Goal: Task Accomplishment & Management: Manage account settings

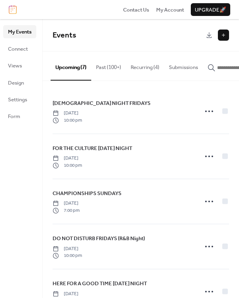
click at [128, 67] on button "Recurring (4)" at bounding box center [145, 65] width 38 height 28
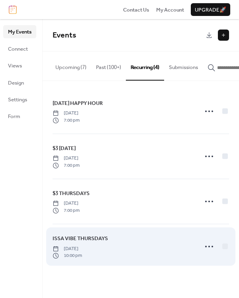
click at [87, 240] on span "ISSA VIBE THURSDAYS" at bounding box center [80, 239] width 55 height 8
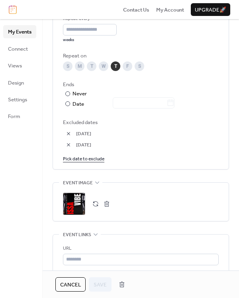
scroll to position [525, 0]
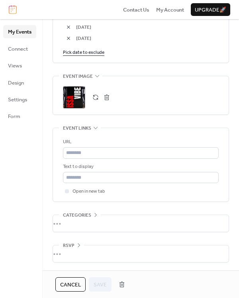
click at [81, 102] on div ";" at bounding box center [74, 97] width 22 height 22
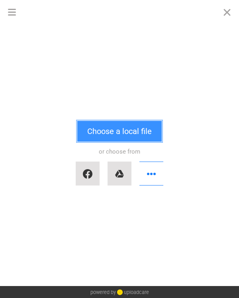
click at [126, 130] on button "Choose a local file" at bounding box center [119, 131] width 85 height 21
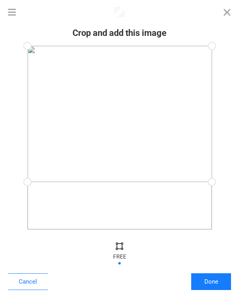
drag, startPoint x: 215, startPoint y: 231, endPoint x: 215, endPoint y: 182, distance: 48.7
click at [215, 182] on div at bounding box center [212, 182] width 18 height 18
drag, startPoint x: 210, startPoint y: 49, endPoint x: 228, endPoint y: 81, distance: 37.5
click at [228, 81] on div at bounding box center [119, 138] width 223 height 184
click at [146, 117] on div at bounding box center [120, 129] width 185 height 101
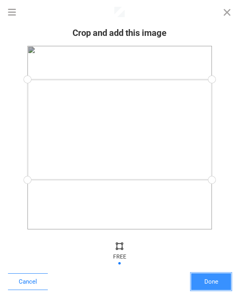
click at [209, 282] on button "Done" at bounding box center [212, 281] width 40 height 17
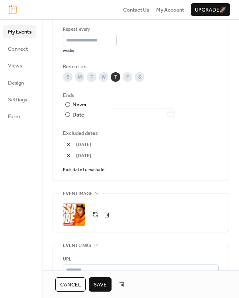
scroll to position [411, 0]
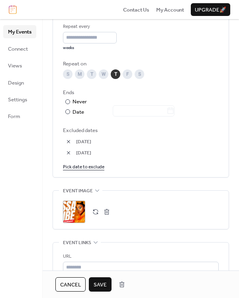
click at [106, 282] on span "Save" at bounding box center [100, 285] width 13 height 8
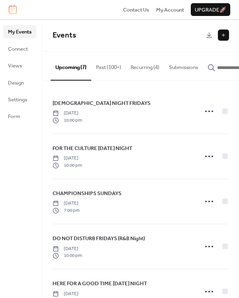
click at [139, 67] on button "Recurring (4)" at bounding box center [145, 65] width 38 height 28
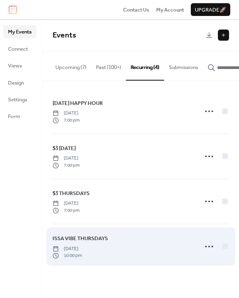
click at [82, 248] on span "[DATE]" at bounding box center [68, 248] width 30 height 7
click at [92, 241] on span "ISSA VIBE THURSDAYS" at bounding box center [80, 239] width 55 height 8
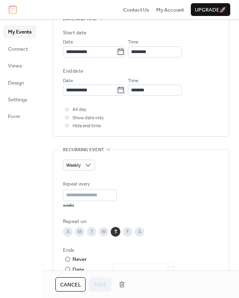
scroll to position [512, 0]
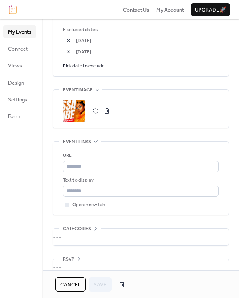
click at [80, 109] on div ";" at bounding box center [74, 111] width 22 height 22
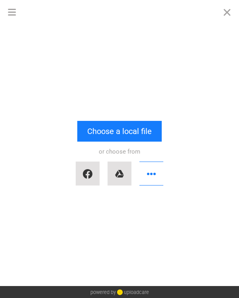
click at [123, 142] on div "or choose from" at bounding box center [119, 166] width 223 height 48
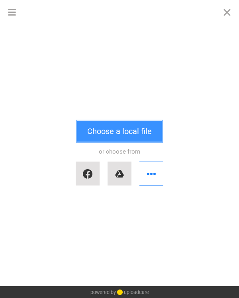
click at [122, 136] on button "Choose a local file" at bounding box center [119, 131] width 85 height 21
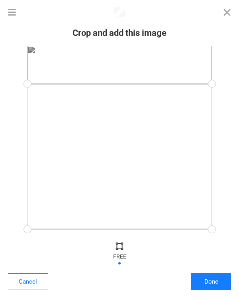
drag, startPoint x: 212, startPoint y: 49, endPoint x: 238, endPoint y: 84, distance: 43.6
click at [238, 84] on div at bounding box center [119, 138] width 239 height 192
drag, startPoint x: 211, startPoint y: 229, endPoint x: 227, endPoint y: 181, distance: 50.2
click at [227, 181] on div at bounding box center [119, 138] width 223 height 184
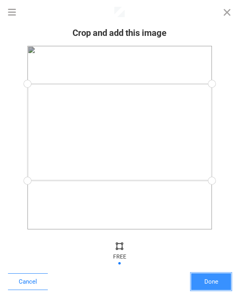
click at [212, 284] on button "Done" at bounding box center [212, 281] width 40 height 17
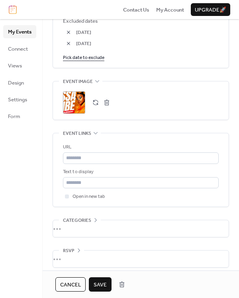
scroll to position [525, 0]
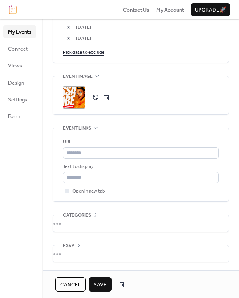
click at [100, 284] on span "Save" at bounding box center [100, 285] width 13 height 8
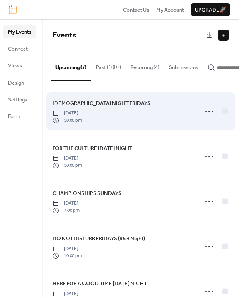
click at [82, 112] on span "[DATE]" at bounding box center [68, 113] width 30 height 7
click at [85, 107] on span "[DEMOGRAPHIC_DATA] NIGHT FRIDAYS" at bounding box center [102, 103] width 98 height 8
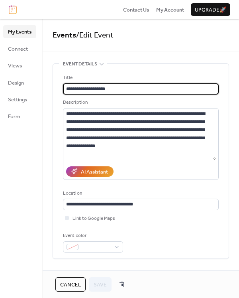
scroll to position [364, 0]
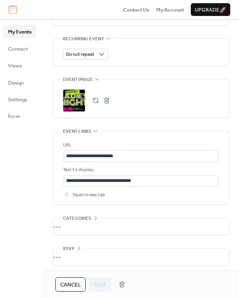
click at [81, 98] on div ";" at bounding box center [74, 100] width 22 height 22
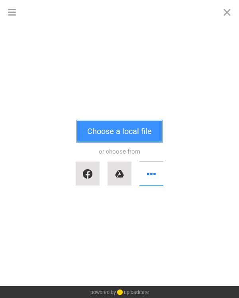
click at [105, 128] on button "Choose a local file" at bounding box center [119, 131] width 85 height 21
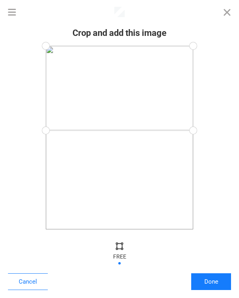
drag, startPoint x: 193, startPoint y: 227, endPoint x: 208, endPoint y: 130, distance: 97.3
click at [208, 130] on div at bounding box center [119, 138] width 223 height 184
drag, startPoint x: 193, startPoint y: 47, endPoint x: 208, endPoint y: 57, distance: 17.9
click at [208, 57] on div at bounding box center [119, 138] width 223 height 184
click at [163, 81] on div at bounding box center [120, 96] width 148 height 74
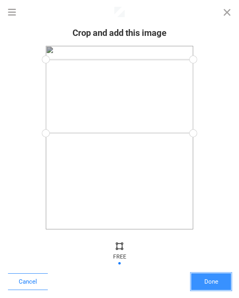
click at [214, 286] on button "Done" at bounding box center [212, 281] width 40 height 17
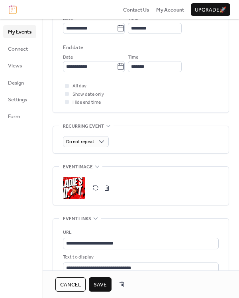
scroll to position [328, 0]
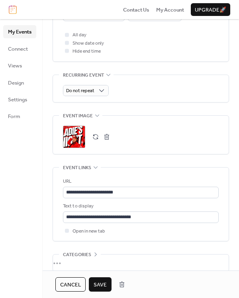
click at [103, 282] on span "Save" at bounding box center [100, 285] width 13 height 8
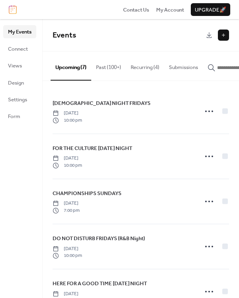
click at [134, 66] on button "Recurring (4)" at bounding box center [145, 65] width 38 height 28
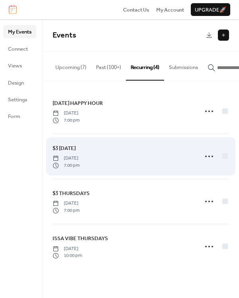
click at [76, 150] on span "$3 SATURDAY" at bounding box center [64, 148] width 23 height 8
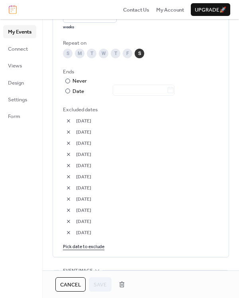
scroll to position [434, 0]
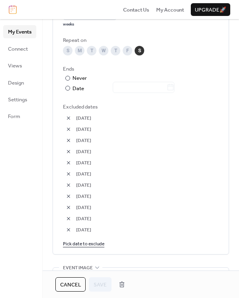
click at [95, 244] on link "Pick date to exclude" at bounding box center [83, 243] width 41 height 8
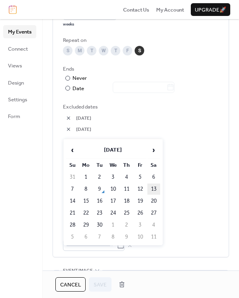
click at [153, 189] on td "13" at bounding box center [154, 189] width 13 height 11
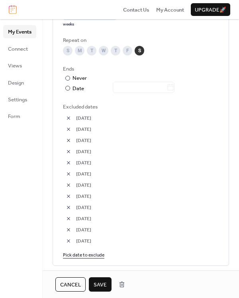
click at [104, 282] on span "Save" at bounding box center [100, 285] width 13 height 8
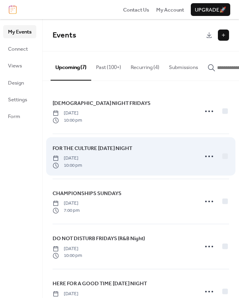
click at [100, 148] on span "FOR THE CULTURE [DATE] NIGHT" at bounding box center [93, 148] width 80 height 8
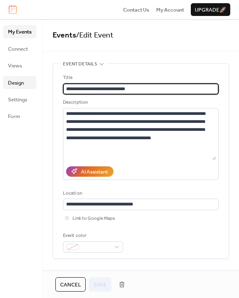
drag, startPoint x: 106, startPoint y: 87, endPoint x: 18, endPoint y: 89, distance: 88.2
click at [18, 89] on div "**********" at bounding box center [119, 158] width 239 height 279
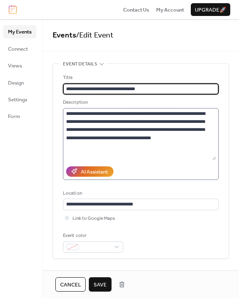
type input "**********"
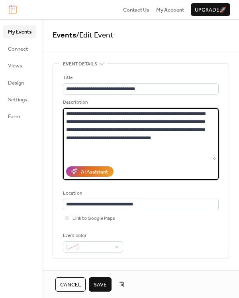
drag, startPoint x: 137, startPoint y: 113, endPoint x: 168, endPoint y: 113, distance: 31.1
click at [168, 113] on textarea "**********" at bounding box center [139, 134] width 153 height 52
drag, startPoint x: 80, startPoint y: 129, endPoint x: 65, endPoint y: 129, distance: 15.6
click at [65, 129] on textarea "**********" at bounding box center [139, 134] width 153 height 52
type textarea "**********"
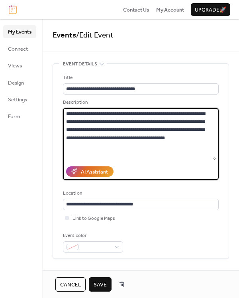
click at [104, 282] on span "Save" at bounding box center [100, 285] width 13 height 8
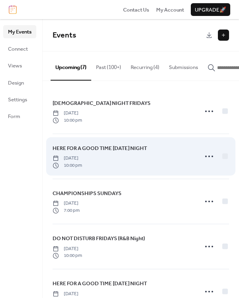
click at [107, 150] on span "HERE FOR A GOOD TIME [DATE] NIGHT" at bounding box center [100, 148] width 95 height 8
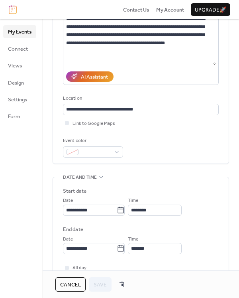
scroll to position [255, 0]
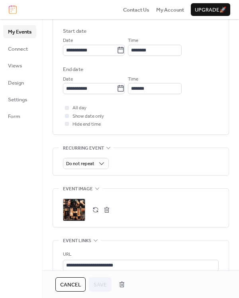
click at [76, 207] on div ";" at bounding box center [74, 210] width 22 height 22
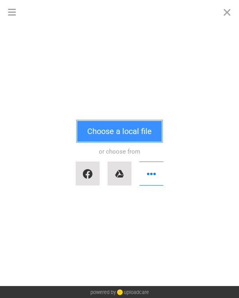
click at [112, 138] on button "Choose a local file" at bounding box center [119, 131] width 85 height 21
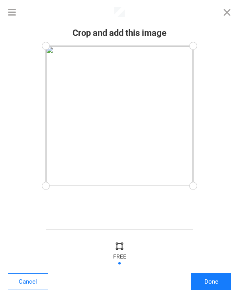
drag, startPoint x: 195, startPoint y: 228, endPoint x: 215, endPoint y: 186, distance: 46.9
click at [215, 186] on div at bounding box center [119, 138] width 223 height 184
drag, startPoint x: 192, startPoint y: 44, endPoint x: 232, endPoint y: 109, distance: 76.5
click at [232, 109] on div at bounding box center [119, 138] width 239 height 192
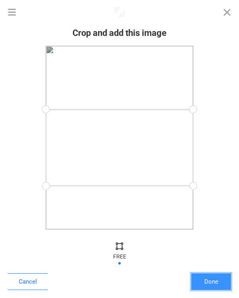
click at [221, 284] on button "Done" at bounding box center [212, 281] width 40 height 17
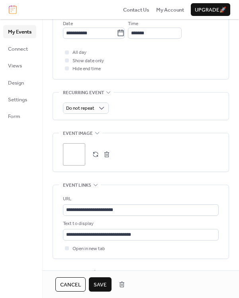
scroll to position [318, 0]
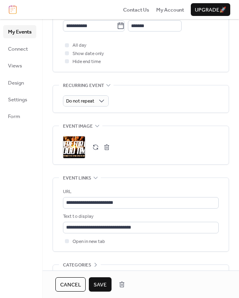
click at [106, 281] on span "Save" at bounding box center [100, 285] width 13 height 8
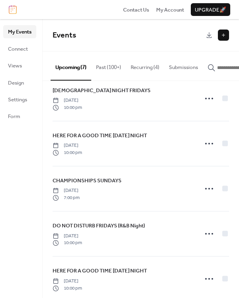
scroll to position [30, 0]
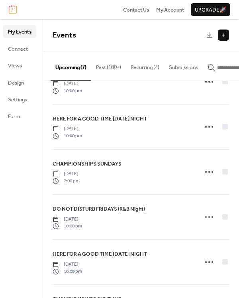
click at [108, 67] on button "Past (100+)" at bounding box center [108, 65] width 35 height 28
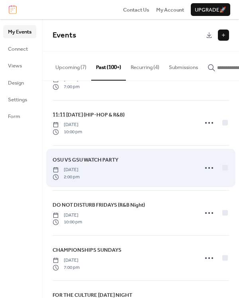
scroll to position [34, 0]
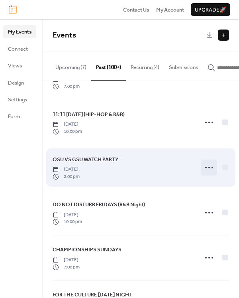
click at [213, 170] on icon at bounding box center [209, 167] width 13 height 13
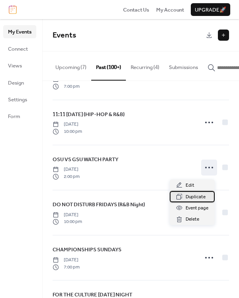
click at [196, 197] on span "Duplicate" at bounding box center [196, 197] width 20 height 8
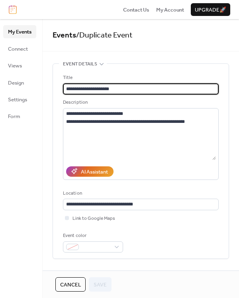
drag, startPoint x: 94, startPoint y: 89, endPoint x: 83, endPoint y: 89, distance: 10.4
click at [83, 89] on input "**********" at bounding box center [141, 88] width 156 height 11
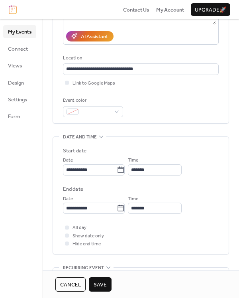
scroll to position [136, 0]
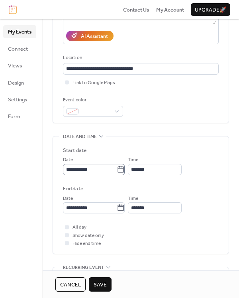
type input "**********"
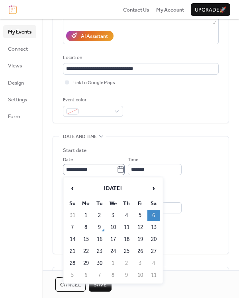
click at [125, 169] on icon at bounding box center [121, 170] width 8 height 8
click at [117, 169] on input "**********" at bounding box center [90, 169] width 54 height 11
click at [154, 228] on td "13" at bounding box center [154, 227] width 13 height 11
type input "**********"
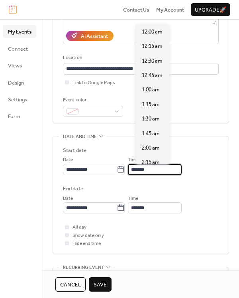
click at [148, 168] on input "*******" at bounding box center [155, 169] width 54 height 11
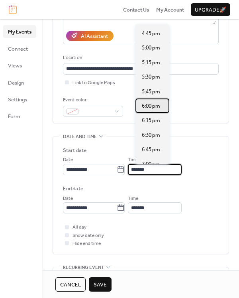
click at [152, 106] on span "6:00 pm" at bounding box center [151, 106] width 18 height 8
type input "*******"
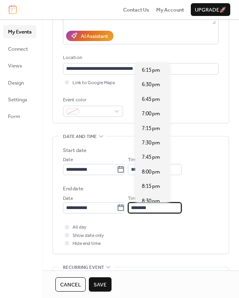
click at [161, 211] on input "********" at bounding box center [155, 207] width 54 height 11
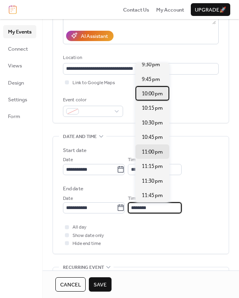
click at [154, 97] on span "10:00 pm" at bounding box center [152, 94] width 21 height 8
type input "********"
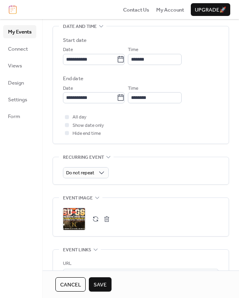
scroll to position [251, 0]
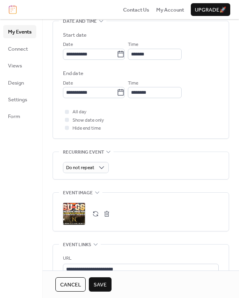
click at [78, 215] on div ";" at bounding box center [74, 214] width 22 height 22
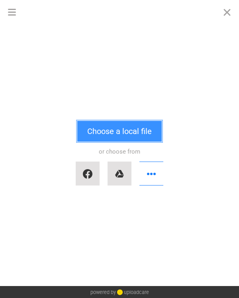
click at [130, 126] on button "Choose a local file" at bounding box center [119, 131] width 85 height 21
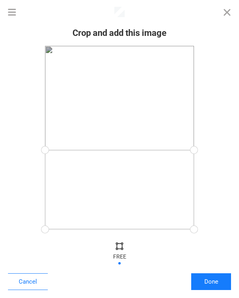
drag, startPoint x: 193, startPoint y: 42, endPoint x: 209, endPoint y: 150, distance: 108.9
click at [209, 150] on div at bounding box center [119, 138] width 223 height 184
click at [211, 279] on button "Done" at bounding box center [212, 281] width 40 height 17
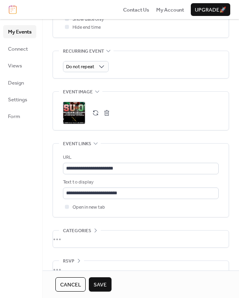
scroll to position [367, 0]
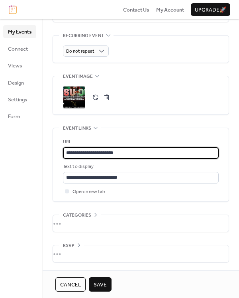
click at [120, 151] on input "**********" at bounding box center [141, 152] width 156 height 11
paste input "text"
type input "**********"
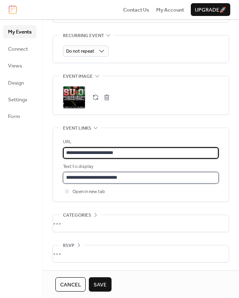
click at [103, 178] on input "**********" at bounding box center [141, 177] width 156 height 11
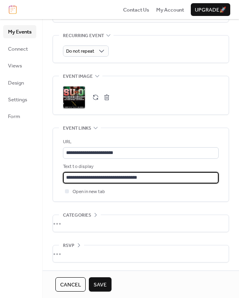
type input "**********"
click at [108, 288] on button "Save" at bounding box center [100, 284] width 23 height 14
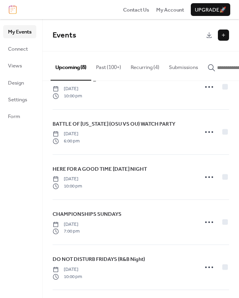
scroll to position [24, 0]
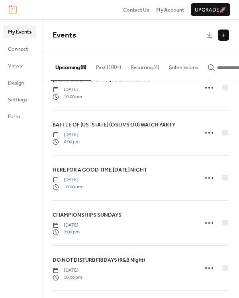
click at [118, 69] on button "Past (100+)" at bounding box center [108, 65] width 35 height 28
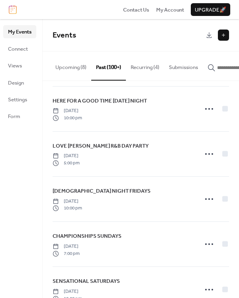
scroll to position [783, 0]
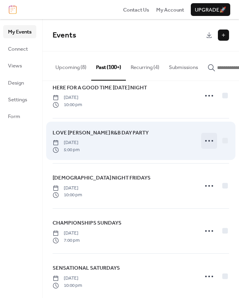
click at [207, 144] on icon at bounding box center [209, 140] width 13 height 13
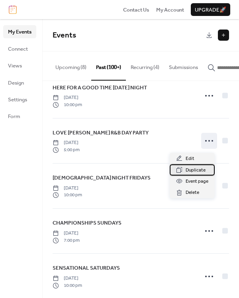
click at [201, 170] on span "Duplicate" at bounding box center [196, 170] width 20 height 8
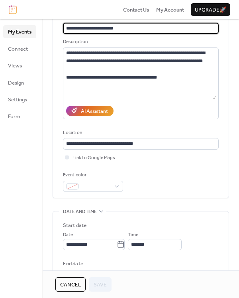
scroll to position [61, 0]
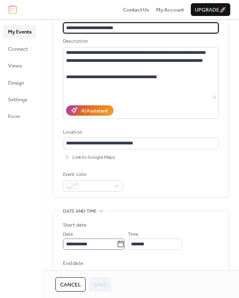
click at [125, 242] on label "**********" at bounding box center [94, 244] width 62 height 11
click at [117, 242] on input "**********" at bounding box center [90, 244] width 54 height 11
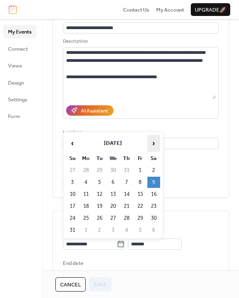
click at [154, 146] on span "›" at bounding box center [154, 143] width 12 height 16
click at [74, 194] on td "14" at bounding box center [72, 194] width 13 height 11
type input "**********"
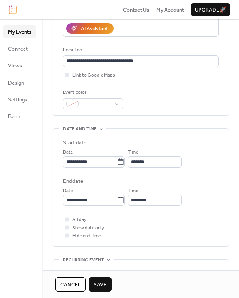
scroll to position [149, 0]
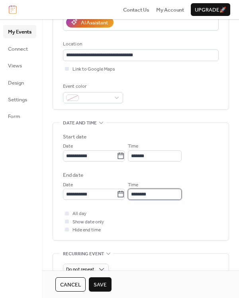
click at [166, 196] on input "********" at bounding box center [155, 194] width 54 height 11
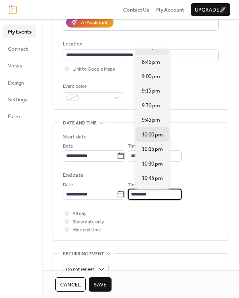
scroll to position [184, 0]
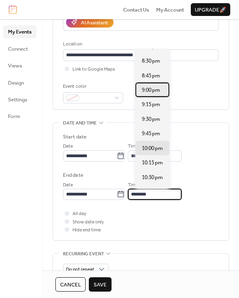
click at [156, 94] on span "9:00 pm" at bounding box center [151, 90] width 18 height 8
type input "*******"
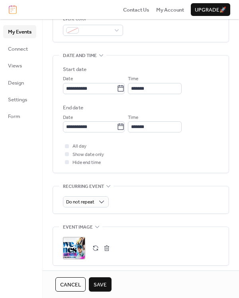
scroll to position [218, 0]
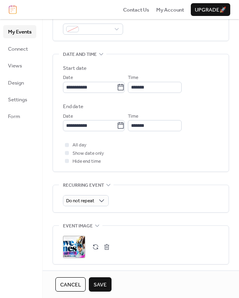
click at [80, 236] on div ";" at bounding box center [74, 247] width 22 height 22
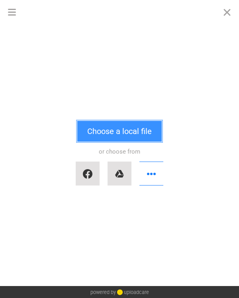
click at [120, 136] on button "Choose a local file" at bounding box center [119, 131] width 85 height 21
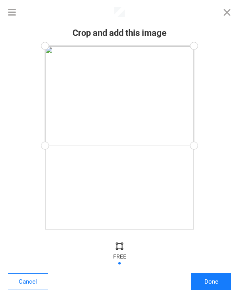
drag, startPoint x: 196, startPoint y: 231, endPoint x: 222, endPoint y: 146, distance: 88.8
click at [222, 146] on div at bounding box center [119, 138] width 223 height 184
drag, startPoint x: 194, startPoint y: 46, endPoint x: 208, endPoint y: 69, distance: 26.5
click at [208, 69] on div at bounding box center [119, 138] width 223 height 184
click at [149, 88] on div at bounding box center [119, 106] width 149 height 77
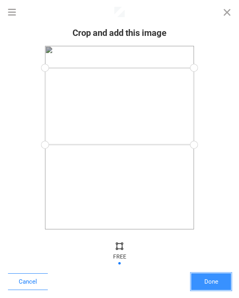
click at [208, 279] on button "Done" at bounding box center [212, 281] width 40 height 17
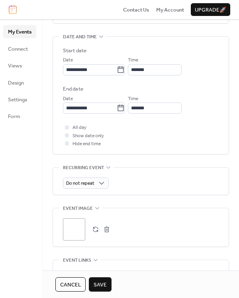
scroll to position [332, 0]
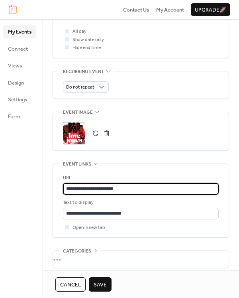
click at [145, 191] on input "**********" at bounding box center [141, 188] width 156 height 11
click at [145, 192] on input "**********" at bounding box center [141, 188] width 156 height 11
paste input "text"
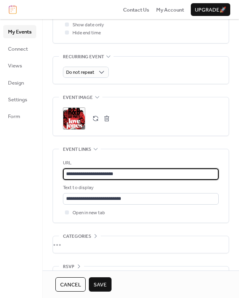
scroll to position [367, 0]
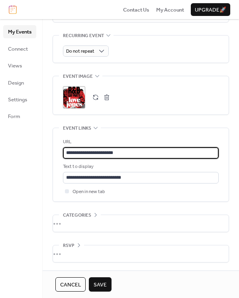
type input "**********"
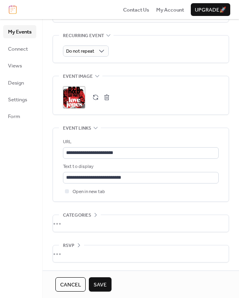
click at [108, 282] on button "Save" at bounding box center [100, 284] width 23 height 14
